Goal: Information Seeking & Learning: Compare options

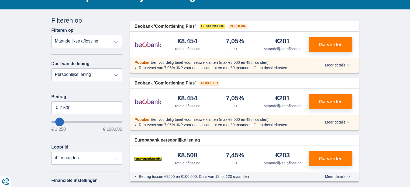
scroll to position [54, 0]
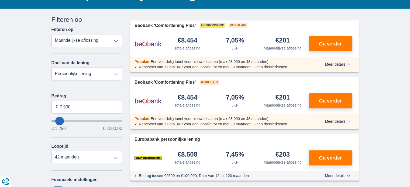
type input "8.250"
type input "8250"
type input "7.250"
type input "7250"
select select "42"
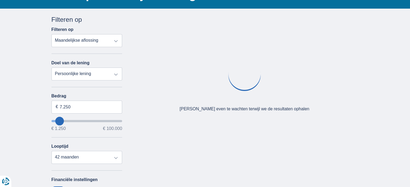
type input "2250"
type input "2.250"
select select "24"
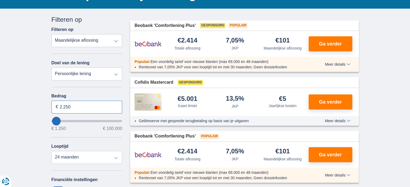
drag, startPoint x: 72, startPoint y: 109, endPoint x: 56, endPoint y: 107, distance: 16.8
click at [56, 107] on div "2.250 €" at bounding box center [86, 107] width 71 height 13
type input "5.000"
type input "5250"
select select "36"
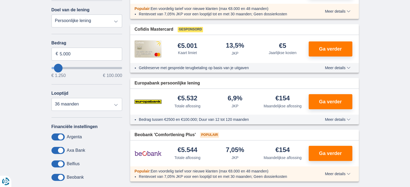
scroll to position [108, 0]
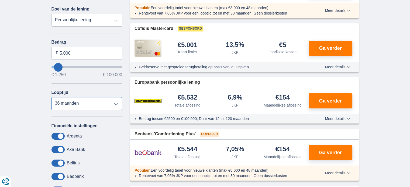
click at [97, 103] on select "12 maanden 18 maanden 24 maanden 30 maanden 36 maanden" at bounding box center [86, 103] width 71 height 13
click at [51, 97] on select "12 maanden 18 maanden 24 maanden 30 maanden 36 maanden" at bounding box center [86, 103] width 71 height 13
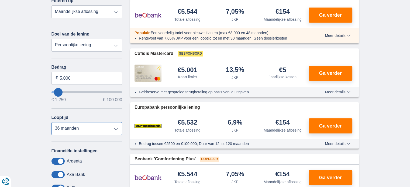
scroll to position [81, 0]
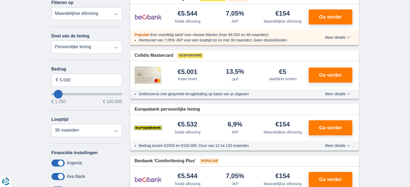
click at [149, 74] on img at bounding box center [147, 75] width 27 height 17
click at [189, 55] on span "Gesponsord" at bounding box center [190, 55] width 25 height 5
click at [334, 94] on span "Meer details" at bounding box center [337, 94] width 25 height 4
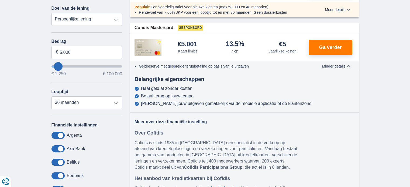
scroll to position [108, 0]
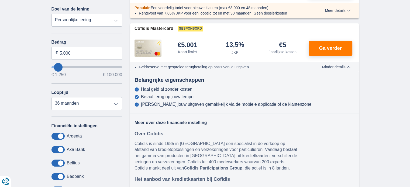
click at [335, 65] on span "Minder details" at bounding box center [336, 67] width 28 height 4
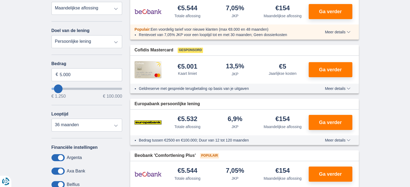
scroll to position [81, 0]
